Goal: Book appointment/travel/reservation

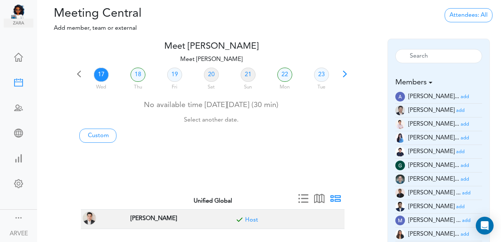
scroll to position [22, 0]
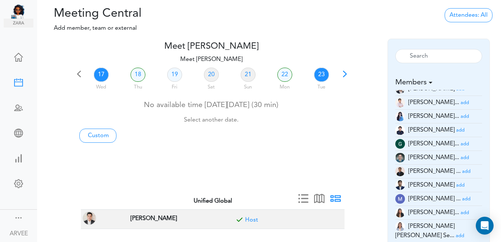
click at [323, 75] on link "23" at bounding box center [321, 75] width 15 height 14
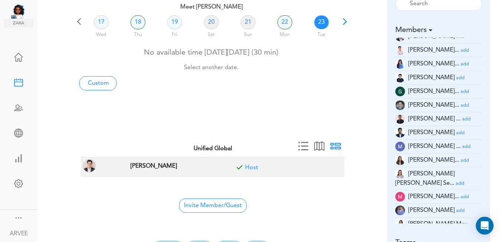
scroll to position [78, 0]
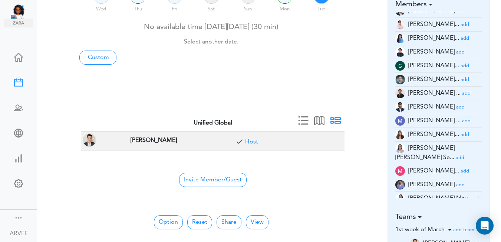
click at [498, 82] on div "Meet [PERSON_NAME] team->name team->description at client_name" at bounding box center [269, 82] width 464 height 242
click at [163, 223] on button "Option" at bounding box center [168, 222] width 29 height 14
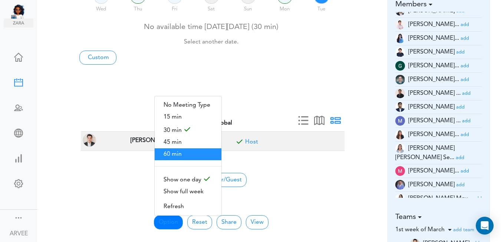
click at [176, 157] on span "60 min" at bounding box center [188, 154] width 67 height 12
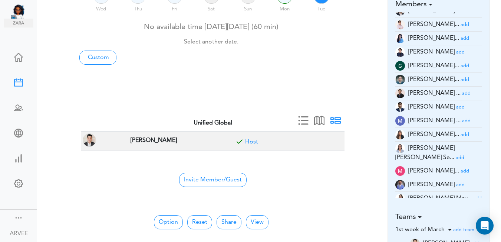
scroll to position [0, 0]
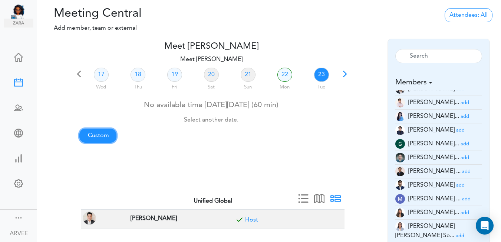
click at [101, 135] on link "Custom" at bounding box center [97, 135] width 37 height 14
type input "Meet [PERSON_NAME]"
type input "[URL][DOMAIN_NAME][SECURITY_DATA]"
type input "[DATE]T01:00"
type input "[DATE]T01:30"
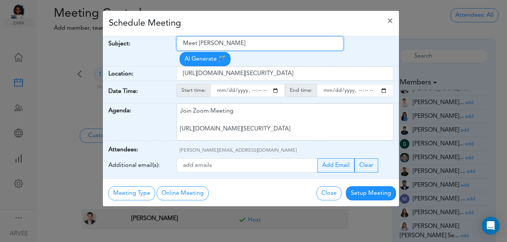
click at [184, 44] on input "Meet [PERSON_NAME]" at bounding box center [260, 43] width 167 height 14
drag, startPoint x: 184, startPoint y: 43, endPoint x: 255, endPoint y: 40, distance: 70.9
click at [255, 40] on input "Meet [PERSON_NAME]" at bounding box center [260, 43] width 167 height 14
paste input "Emailing/Scheduling/Others"
type input "Emailing/Scheduling/Others"
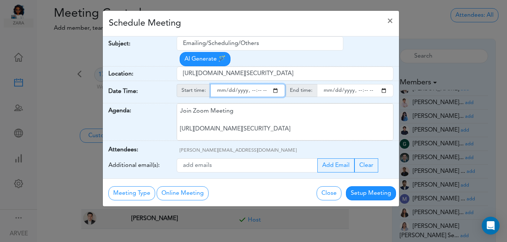
click at [275, 84] on input "starttime" at bounding box center [247, 90] width 75 height 13
click at [252, 84] on input "starttime" at bounding box center [247, 90] width 75 height 13
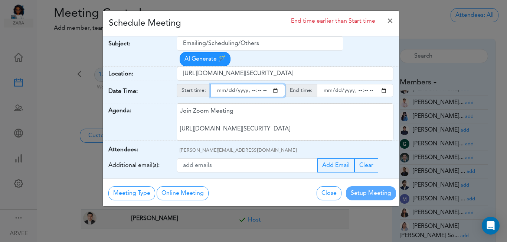
type input "[DATE]T20:00"
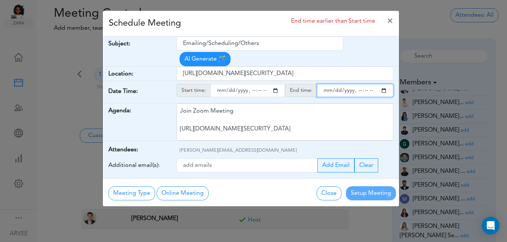
click at [384, 84] on input "endtime" at bounding box center [355, 90] width 76 height 13
click at [383, 84] on input "endtime" at bounding box center [355, 90] width 76 height 13
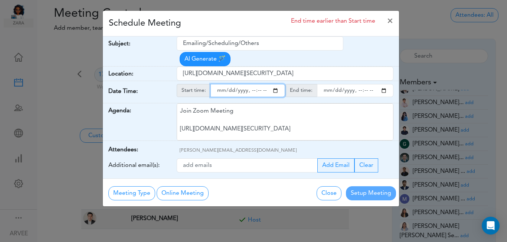
click at [357, 84] on input "endtime" at bounding box center [355, 90] width 76 height 13
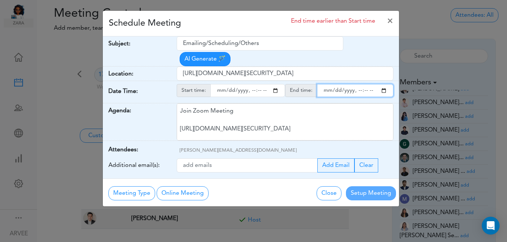
click at [358, 84] on input "endtime" at bounding box center [355, 90] width 76 height 13
click at [365, 84] on input "endtime" at bounding box center [355, 90] width 76 height 13
click at [376, 84] on input "endtime" at bounding box center [355, 90] width 76 height 13
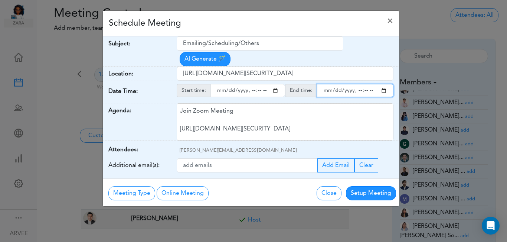
click at [363, 84] on input "endtime" at bounding box center [355, 90] width 76 height 13
type input "[DATE]T21:00"
click at [291, 24] on div "Schedule Meeting ×" at bounding box center [251, 24] width 296 height 26
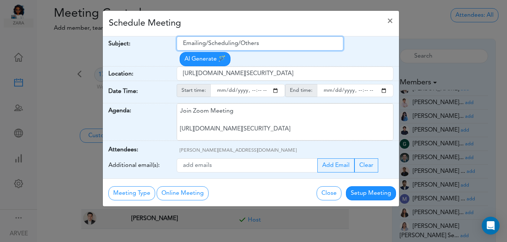
drag, startPoint x: 184, startPoint y: 43, endPoint x: 285, endPoint y: 42, distance: 101.7
click at [288, 42] on input "Emailing/Scheduling/Others" at bounding box center [260, 43] width 167 height 14
paste input "xploratory Call with TBR (Backroom)"
type input "Exploratory Call with TBR (Backroom)"
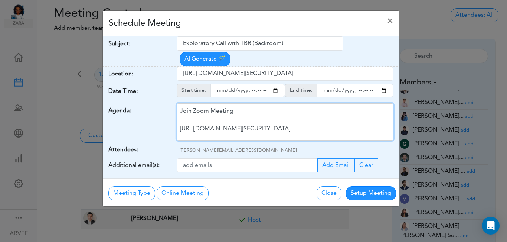
click at [245, 109] on div "Join Zoom Meeting [URL][DOMAIN_NAME][SECURITY_DATA] Meeting ID: 9174257685 Pass…" at bounding box center [285, 121] width 217 height 37
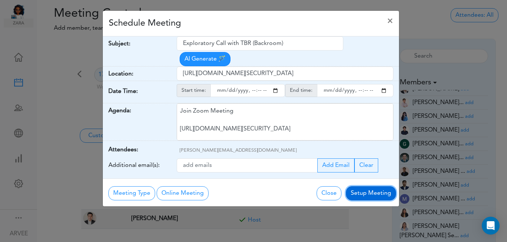
click at [378, 186] on button "Setup Meeting" at bounding box center [371, 193] width 50 height 14
